Goal: Transaction & Acquisition: Obtain resource

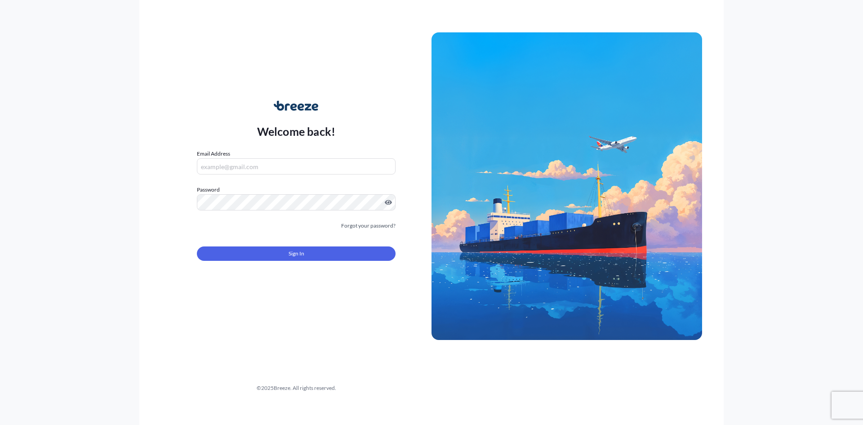
type input "[PERSON_NAME][EMAIL_ADDRESS][DOMAIN_NAME]"
click at [285, 260] on button "Sign In" at bounding box center [296, 253] width 199 height 14
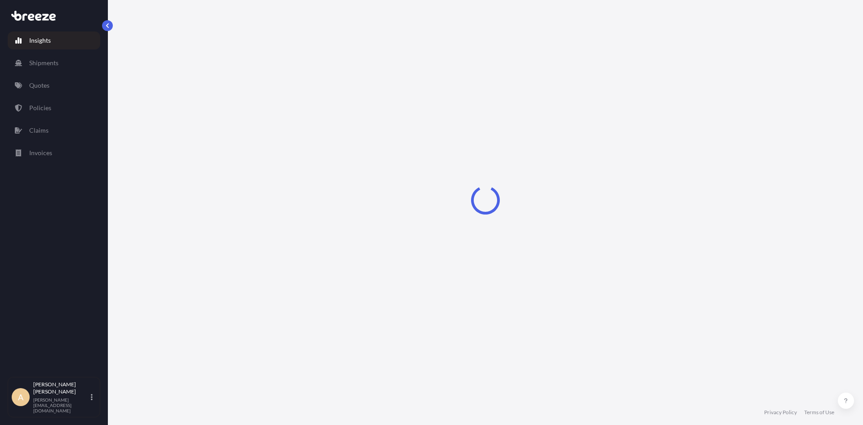
select select "2025"
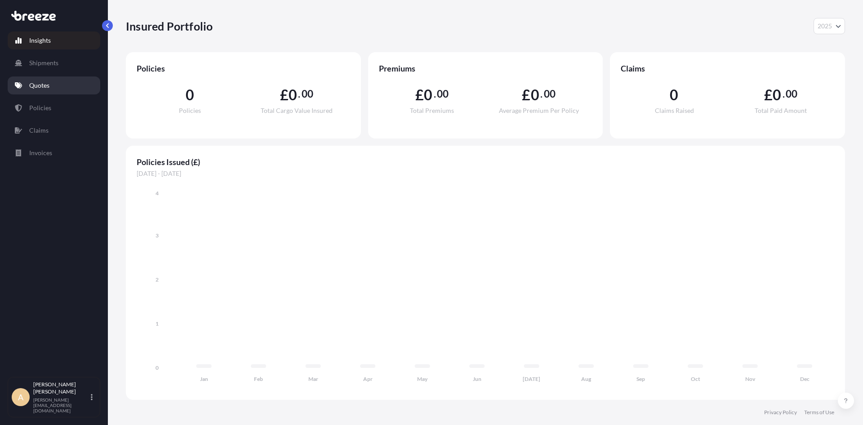
click at [33, 84] on p "Quotes" at bounding box center [39, 85] width 20 height 9
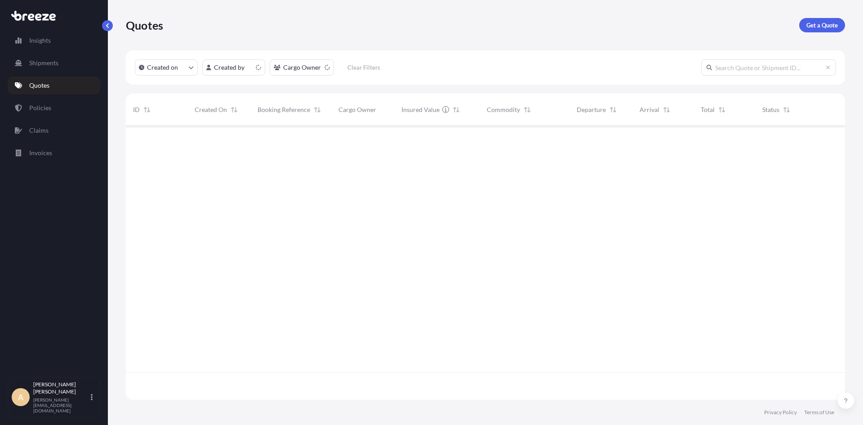
scroll to position [272, 713]
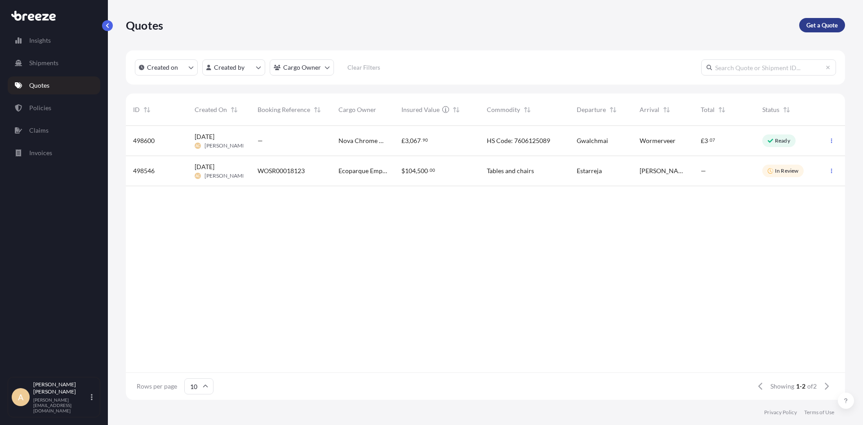
click at [809, 25] on p "Get a Quote" at bounding box center [822, 25] width 31 height 9
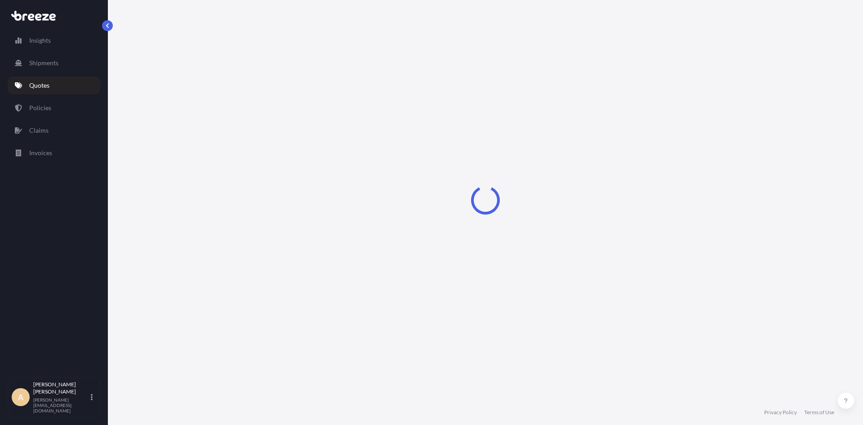
select select "Sea"
select select "1"
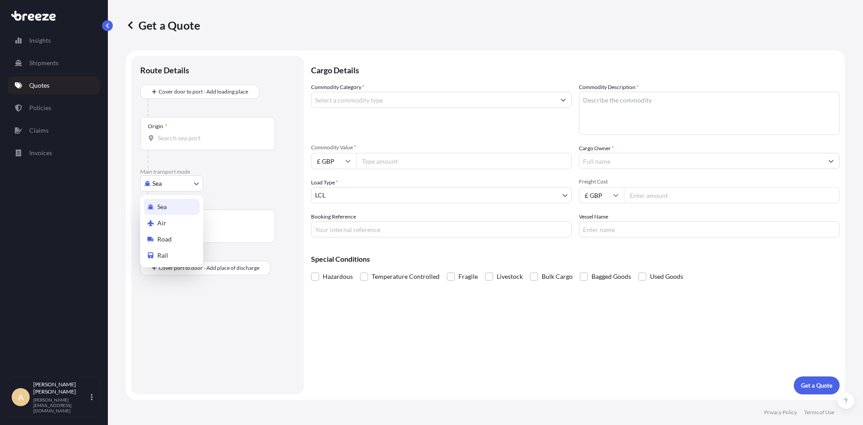
click at [173, 186] on body "Insights Shipments Quotes Policies Claims Invoices A [PERSON_NAME] [PERSON_NAME…" at bounding box center [431, 212] width 863 height 425
click at [165, 238] on span "Road" at bounding box center [164, 239] width 14 height 9
select select "Road"
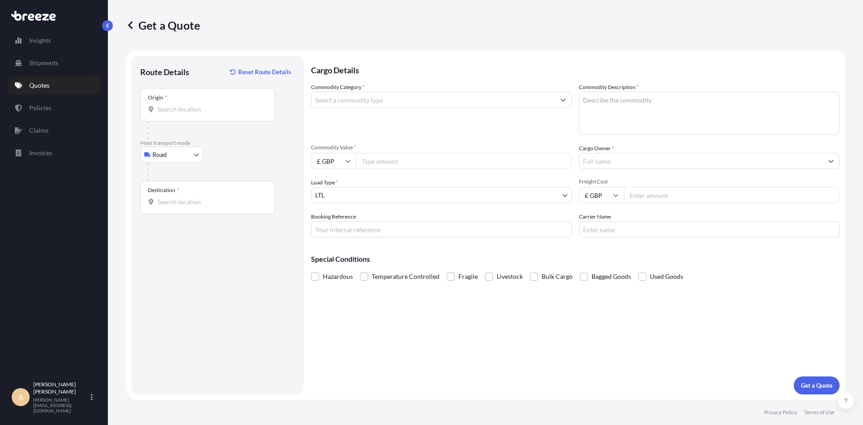
click at [202, 118] on div "Origin *" at bounding box center [207, 104] width 135 height 33
click at [202, 114] on input "Origin *" at bounding box center [211, 109] width 106 height 9
click at [176, 112] on input "Origin * Please select an origin" at bounding box center [211, 109] width 106 height 9
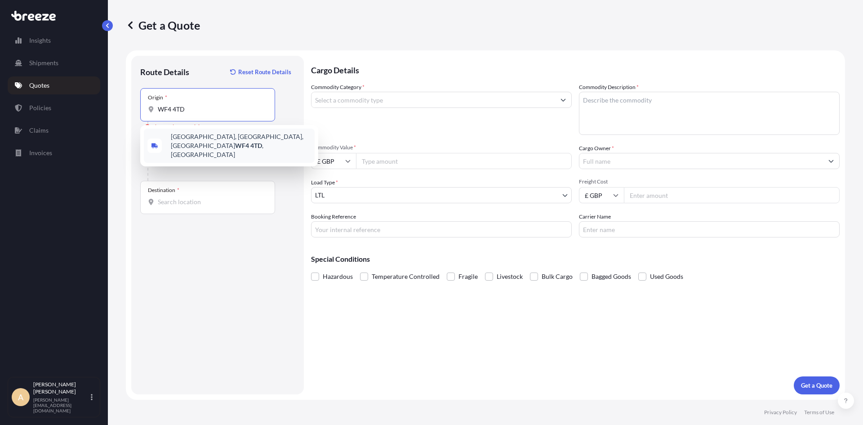
click at [195, 136] on span "[STREET_ADDRESS]" at bounding box center [241, 145] width 140 height 27
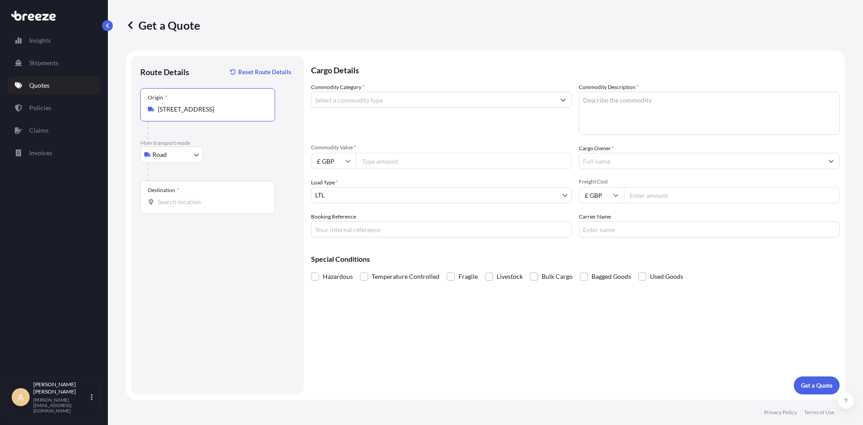
type input "[STREET_ADDRESS]"
click at [187, 200] on input "Destination *" at bounding box center [211, 201] width 106 height 9
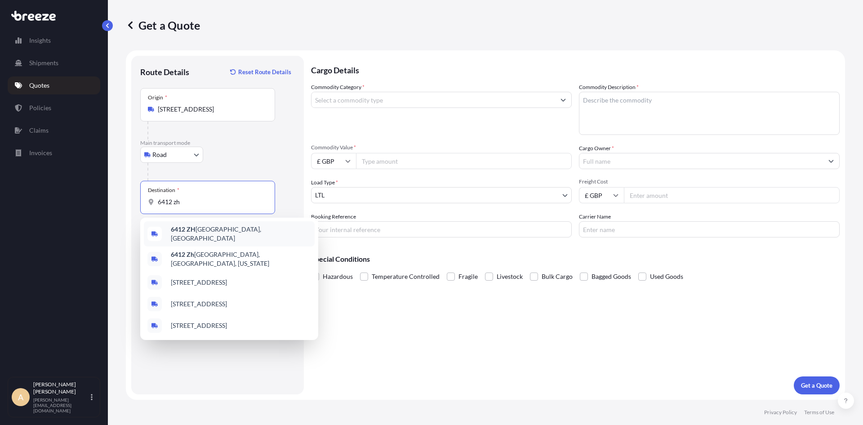
click at [192, 228] on b "6412 ZH" at bounding box center [183, 229] width 25 height 8
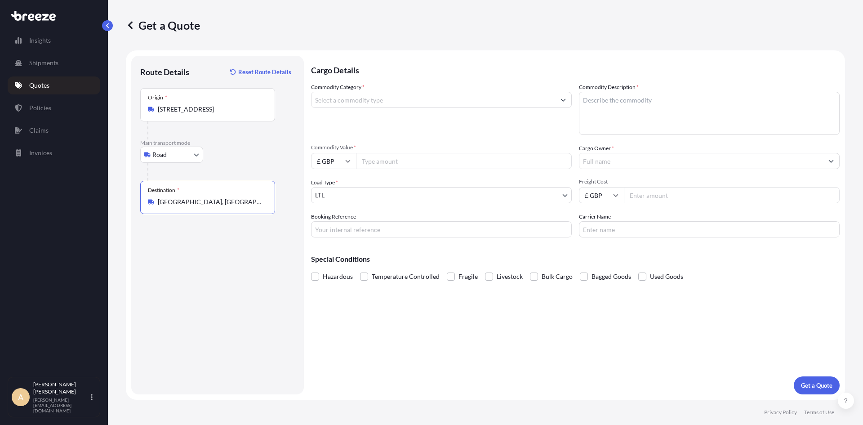
type input "[GEOGRAPHIC_DATA], [GEOGRAPHIC_DATA]"
click at [338, 101] on input "Commodity Category *" at bounding box center [434, 100] width 244 height 16
click at [343, 122] on div "Commodity Category * Computer components" at bounding box center [441, 109] width 261 height 52
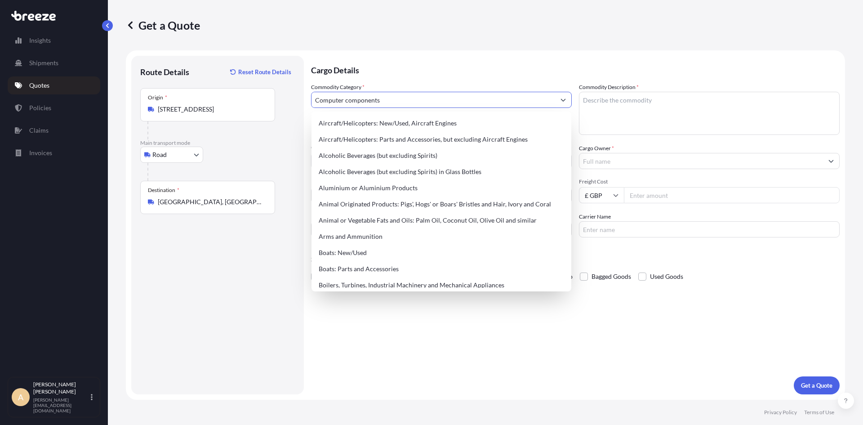
drag, startPoint x: 385, startPoint y: 107, endPoint x: 280, endPoint y: 98, distance: 106.0
click at [280, 98] on form "Route Details Reset Route Details Place of loading Road Road Rail Origin * [GEO…" at bounding box center [485, 224] width 719 height 349
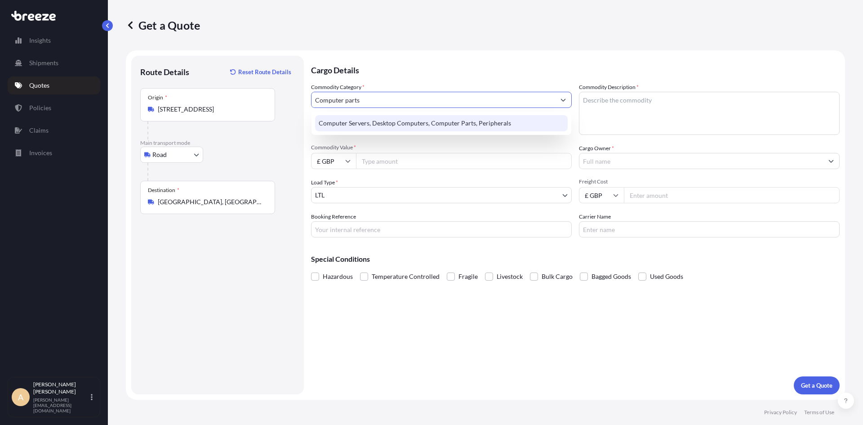
click at [355, 120] on div "Computer Servers, Desktop Computers, Computer Parts, Peripherals" at bounding box center [441, 123] width 253 height 16
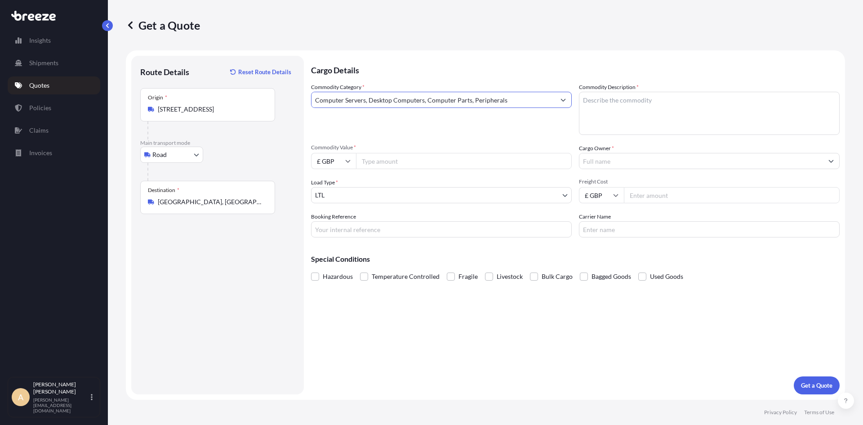
type input "Computer Servers, Desktop Computers, Computer Parts, Peripherals"
click at [384, 158] on input "Commodity Value *" at bounding box center [464, 161] width 216 height 16
type input "213760.36"
click at [349, 195] on body "Insights Shipments Quotes Policies Claims Invoices A [PERSON_NAME] [PERSON_NAME…" at bounding box center [431, 212] width 863 height 425
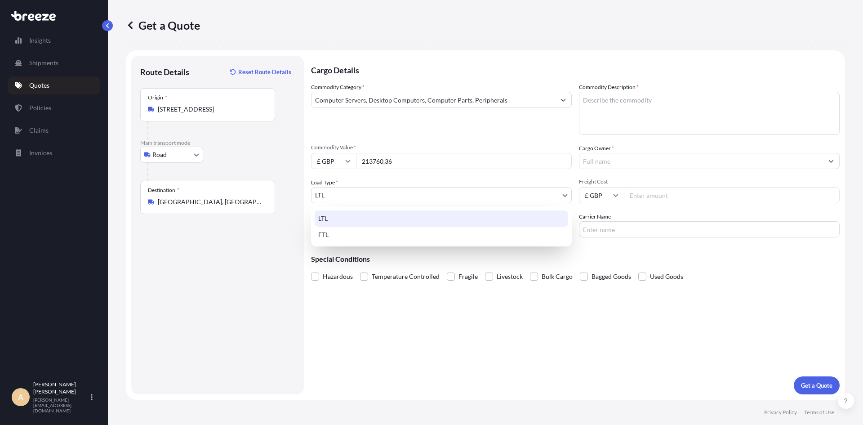
click at [324, 216] on div "LTL" at bounding box center [442, 218] width 254 height 16
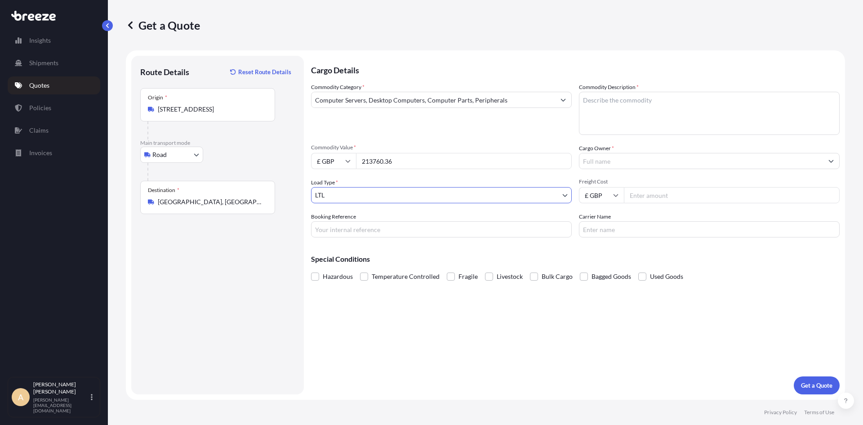
click at [351, 232] on input "Booking Reference" at bounding box center [441, 229] width 261 height 16
click at [358, 232] on input "Booking Reference" at bounding box center [441, 229] width 261 height 16
paste input "WOSR00018393"
type input "WOSR00018393"
click at [620, 102] on textarea "Commodity Description *" at bounding box center [709, 113] width 261 height 43
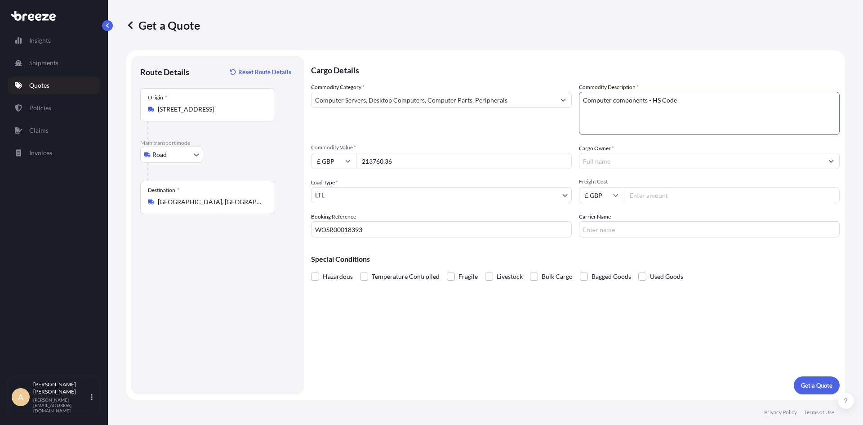
click at [715, 107] on textarea "Computer components - HS Code" at bounding box center [709, 113] width 261 height 43
paste textarea "84715000"
type textarea "Computer components - HS Code 84715000"
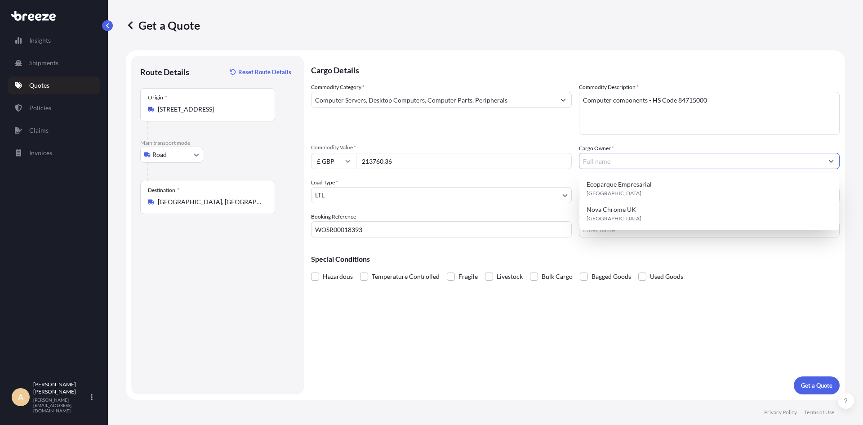
click at [586, 164] on input "Cargo Owner *" at bounding box center [702, 161] width 244 height 16
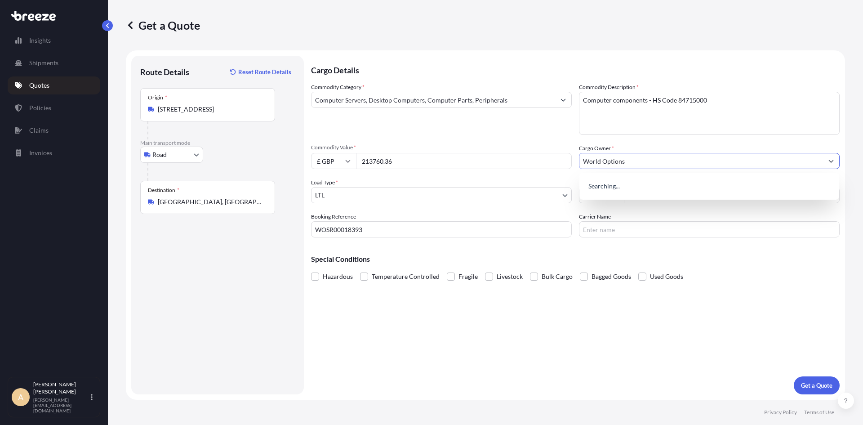
type input "World Options"
click at [560, 132] on div "Commodity Category * Computer Servers, Desktop Computers, Computer Parts, Perip…" at bounding box center [441, 109] width 261 height 52
click at [614, 226] on input "Carrier Name" at bounding box center [709, 229] width 261 height 16
type input "DSV"
click at [535, 279] on span at bounding box center [534, 276] width 8 height 8
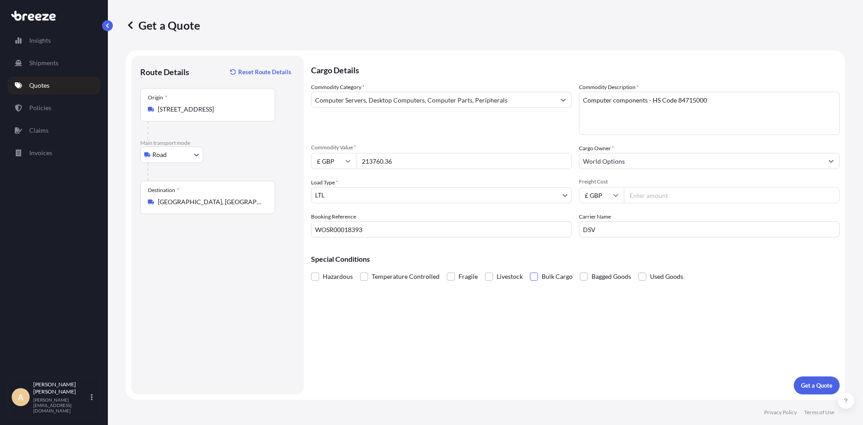
click at [530, 270] on input "Bulk Cargo" at bounding box center [530, 270] width 0 height 0
click at [811, 382] on p "Get a Quote" at bounding box center [816, 385] width 31 height 9
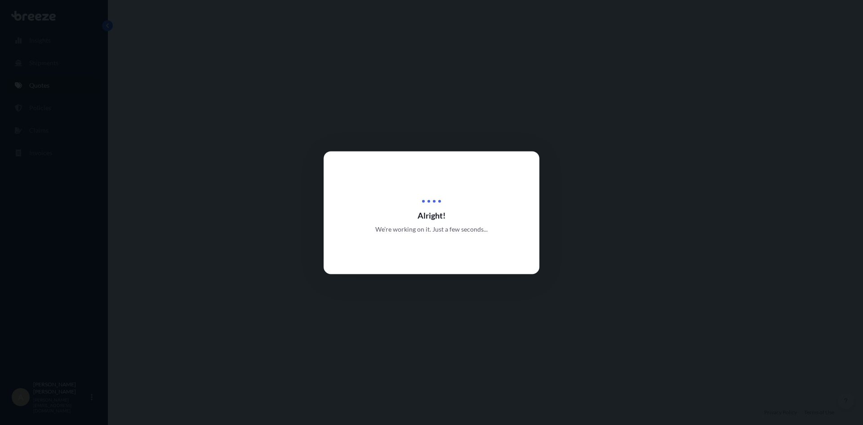
select select "Road"
select select "1"
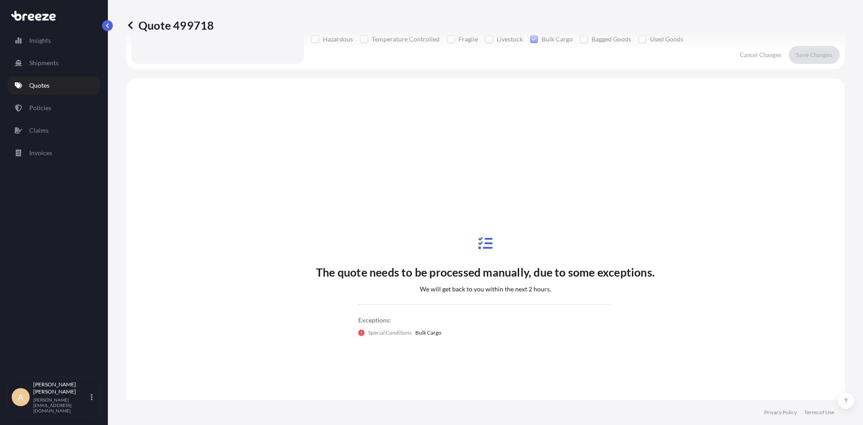
scroll to position [271, 0]
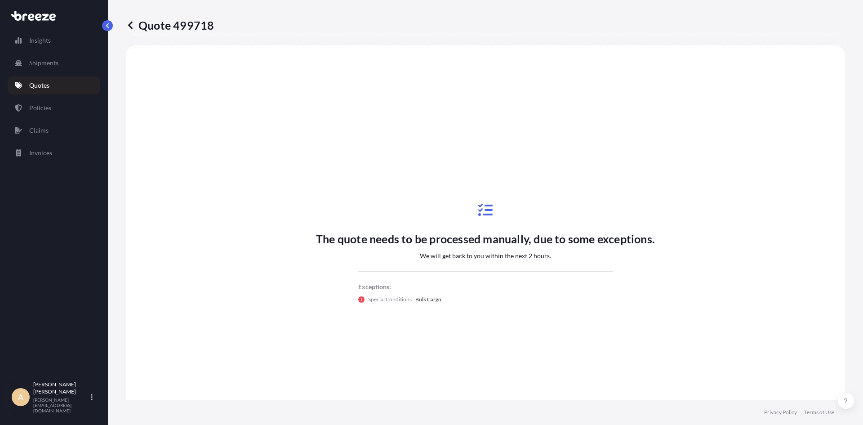
click at [41, 78] on link "Quotes" at bounding box center [54, 85] width 93 height 18
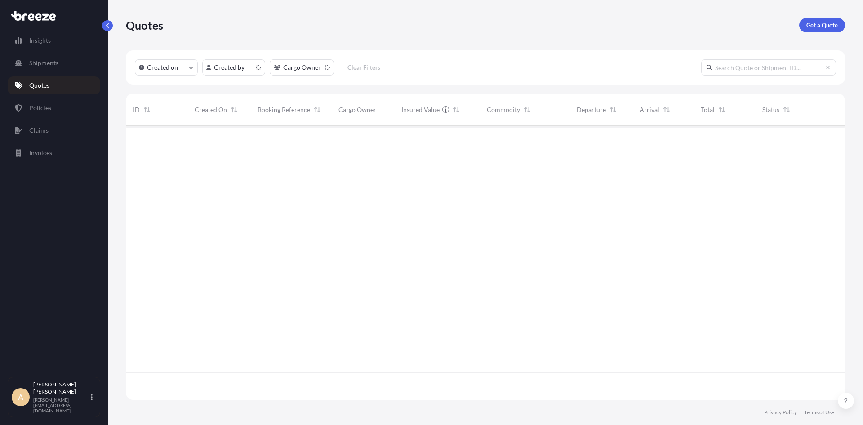
scroll to position [272, 713]
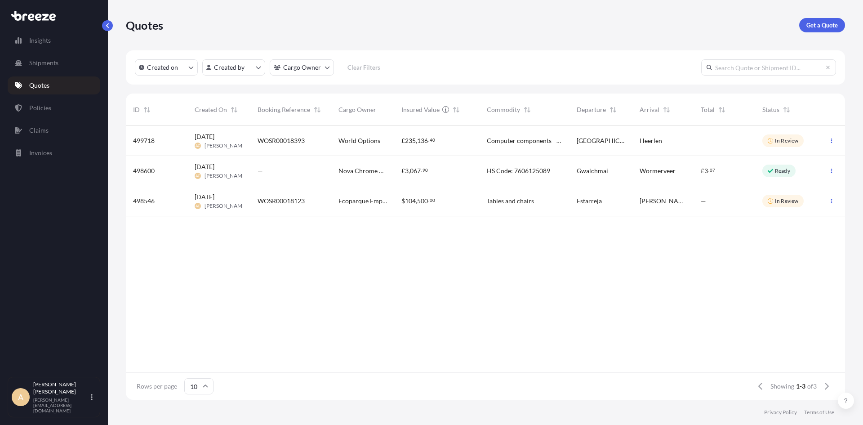
click at [817, 143] on div "In Review" at bounding box center [786, 141] width 63 height 30
select select "Road"
select select "1"
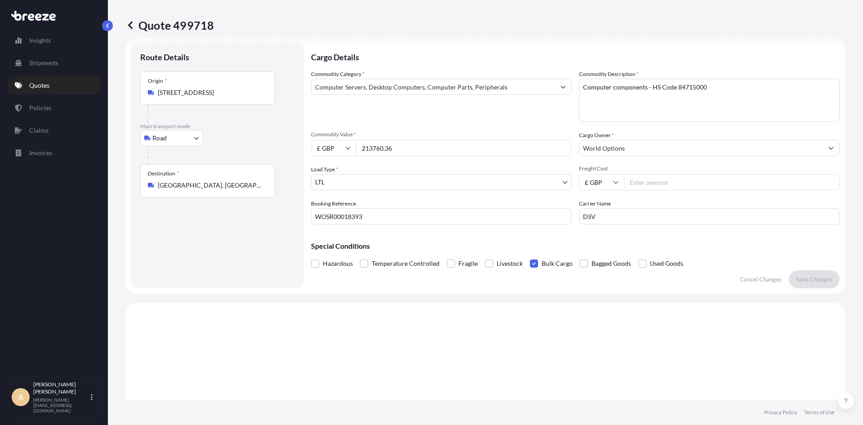
scroll to position [1, 0]
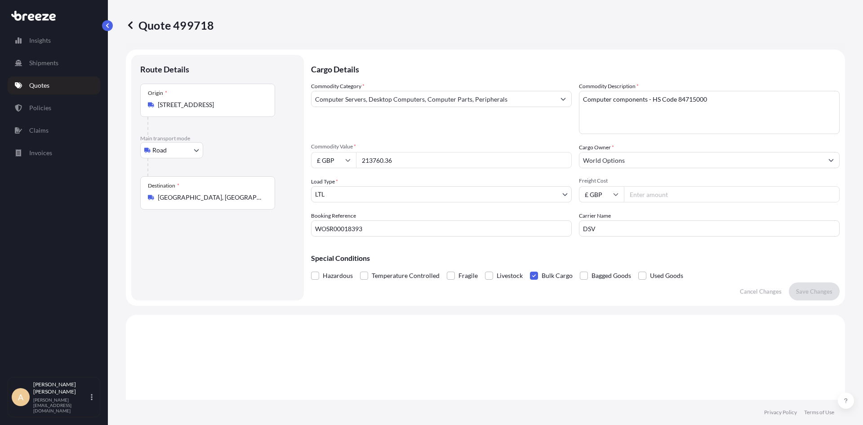
click at [530, 275] on span at bounding box center [534, 276] width 8 height 8
click at [530, 269] on input "Bulk Cargo" at bounding box center [530, 269] width 0 height 0
click at [807, 295] on p "Save Changes" at bounding box center [814, 291] width 36 height 9
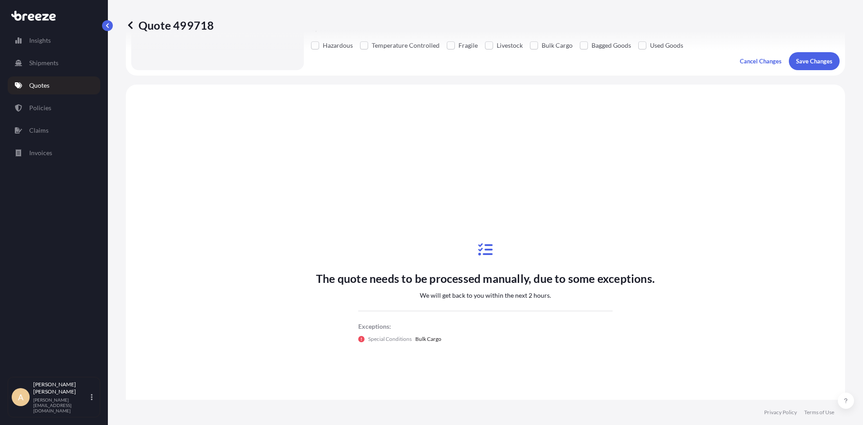
scroll to position [271, 0]
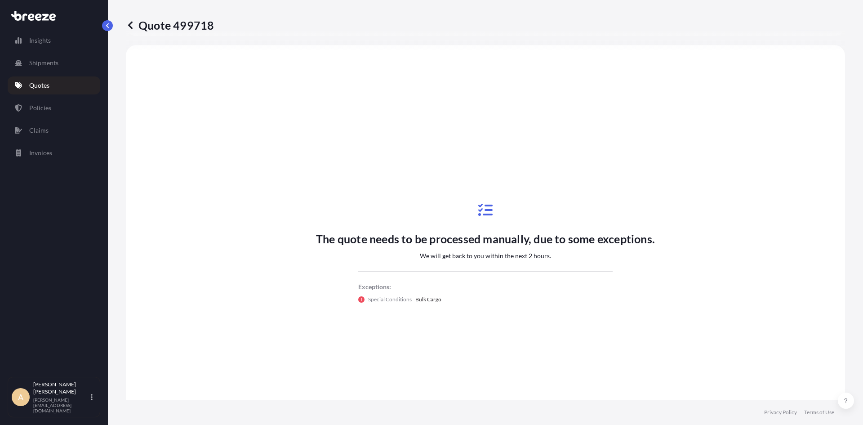
select select "Road"
select select "1"
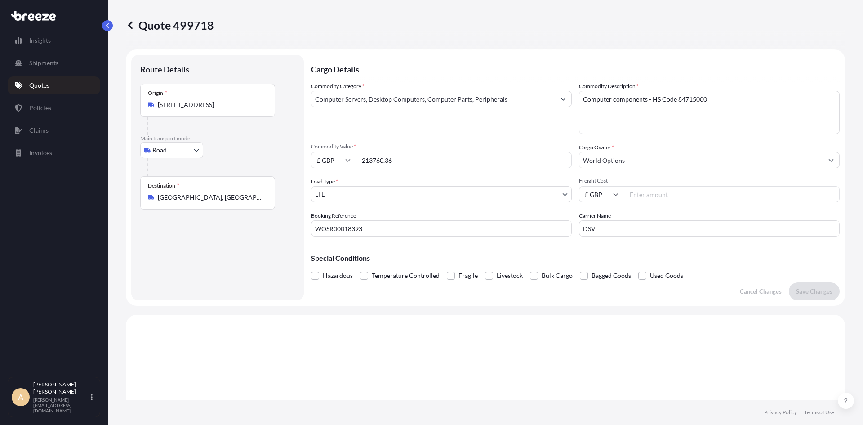
scroll to position [0, 0]
